Goal: Task Accomplishment & Management: Manage account settings

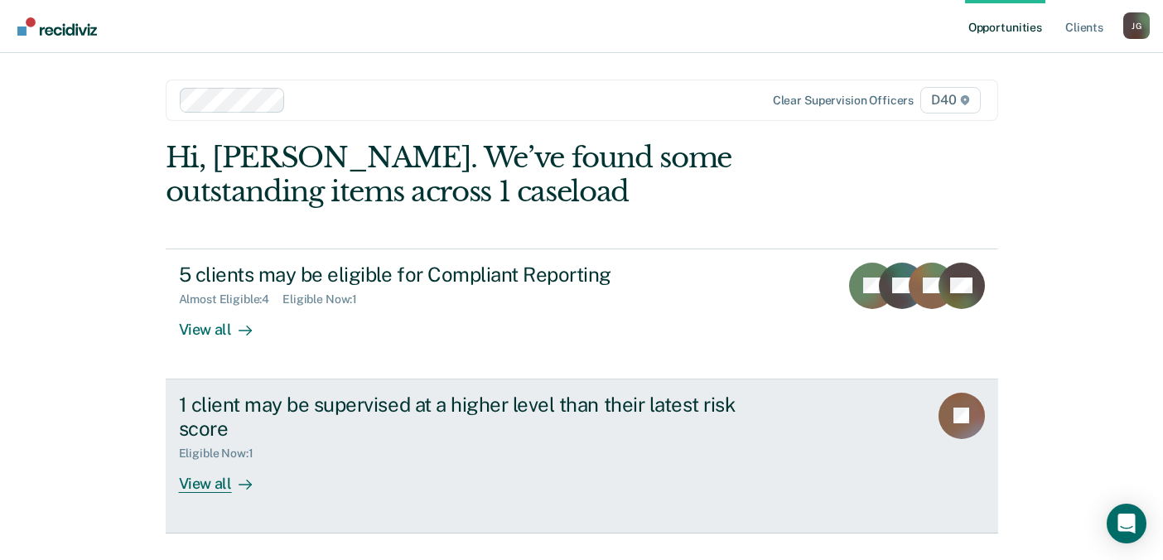
click at [202, 483] on div "View all" at bounding box center [225, 477] width 93 height 32
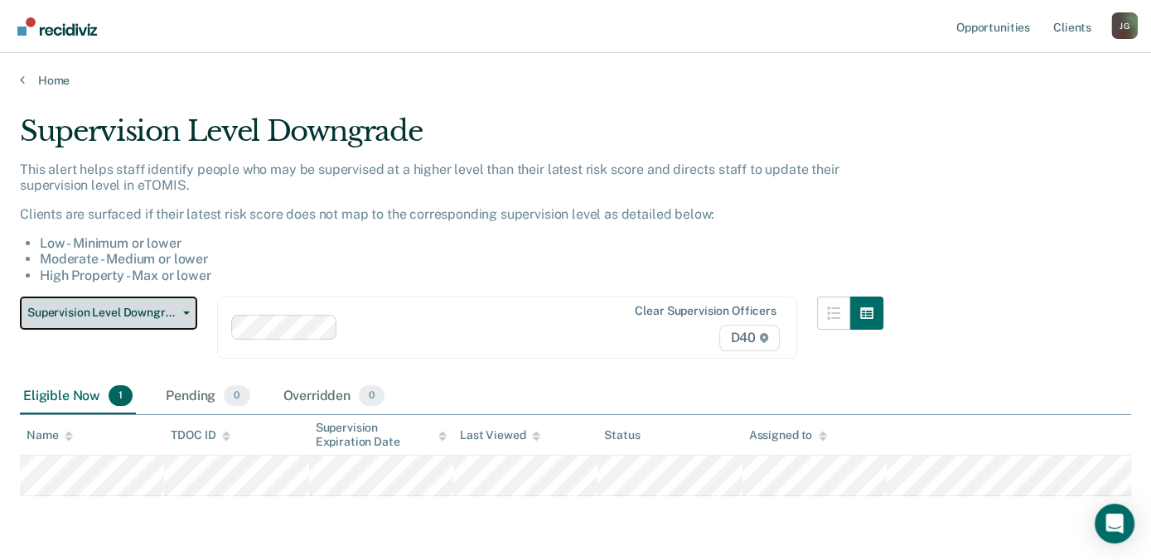
click at [186, 312] on icon "button" at bounding box center [186, 313] width 7 height 3
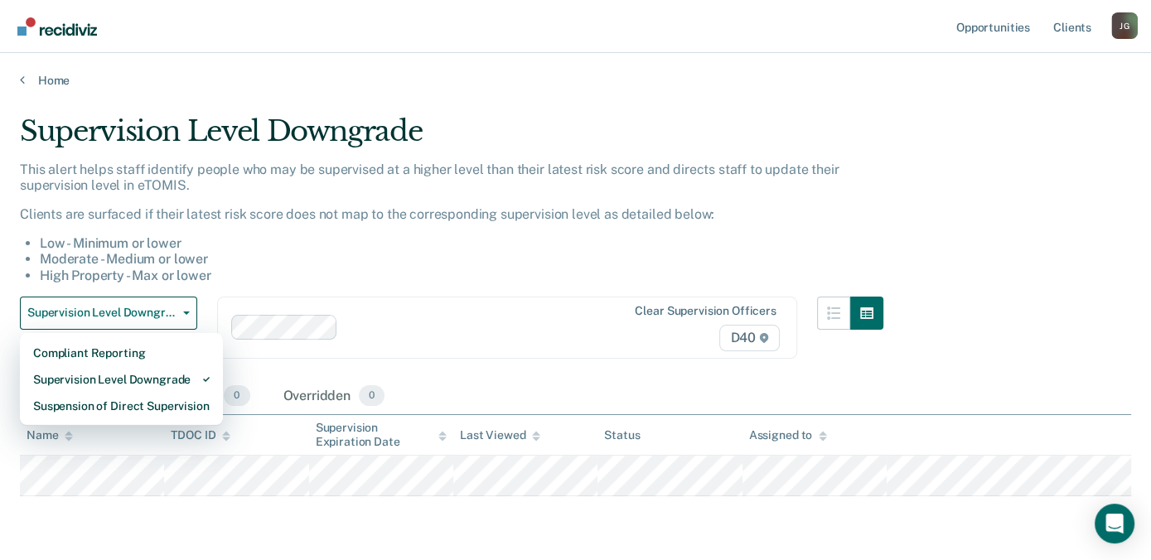
click at [318, 271] on li "High Property - Max or lower" at bounding box center [461, 276] width 843 height 16
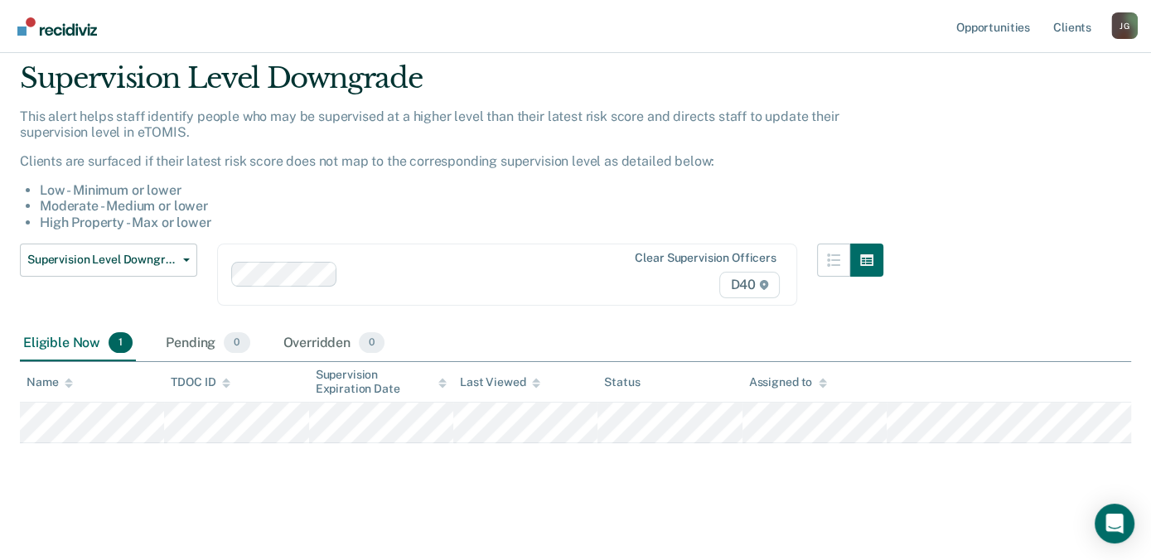
scroll to position [54, 0]
click at [73, 33] on img "Main navigation" at bounding box center [58, 26] width 80 height 18
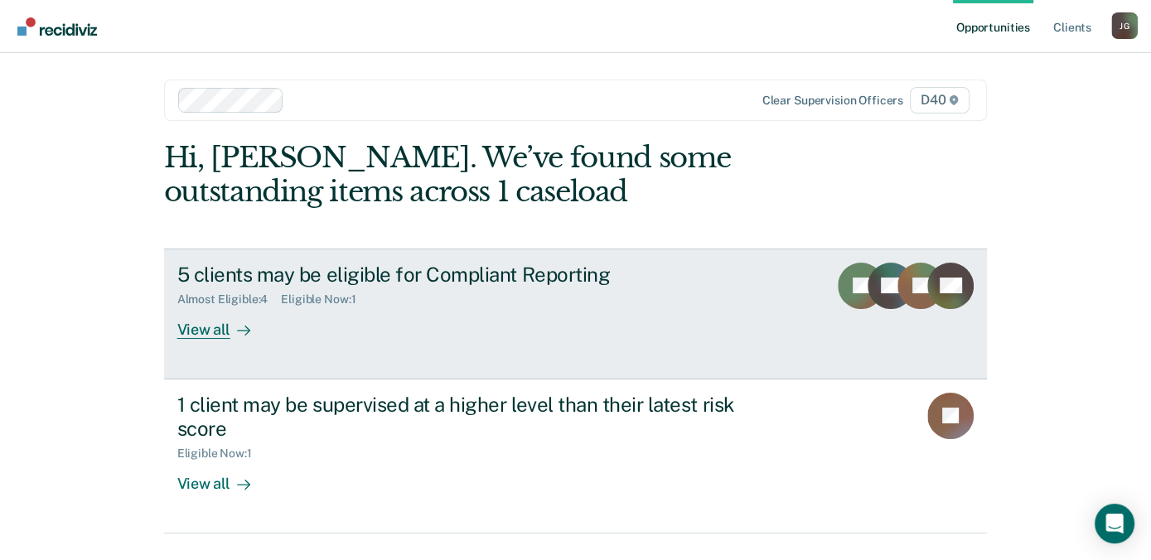
click at [202, 328] on div "View all" at bounding box center [223, 323] width 93 height 32
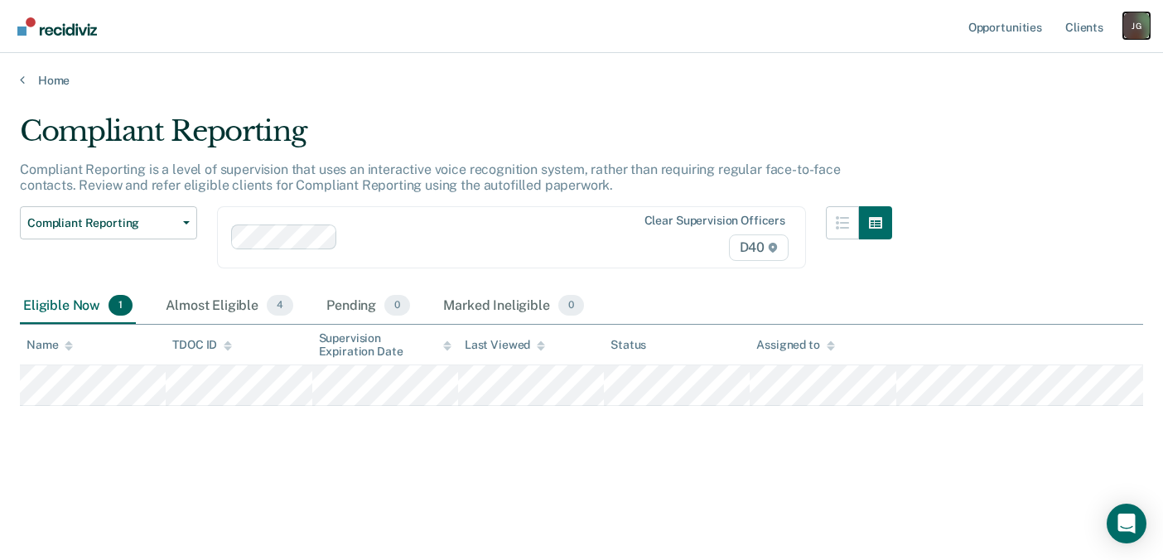
click at [1130, 27] on div "[PERSON_NAME]" at bounding box center [1136, 25] width 27 height 27
click at [1008, 109] on link "Log Out" at bounding box center [1069, 109] width 133 height 14
